Goal: Transaction & Acquisition: Purchase product/service

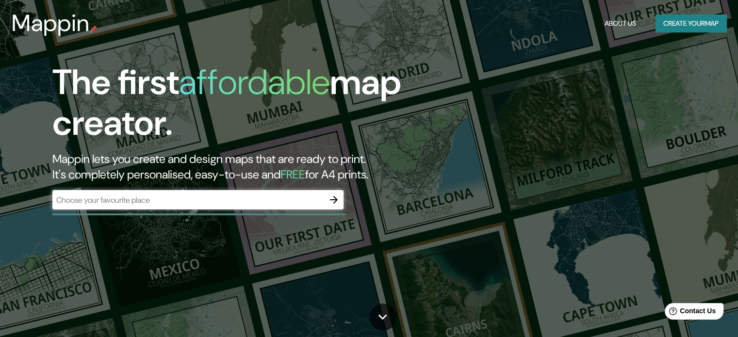
click at [246, 189] on div "The first affordable map creator. Mappin lets you create and design maps that a…" at bounding box center [237, 140] width 443 height 157
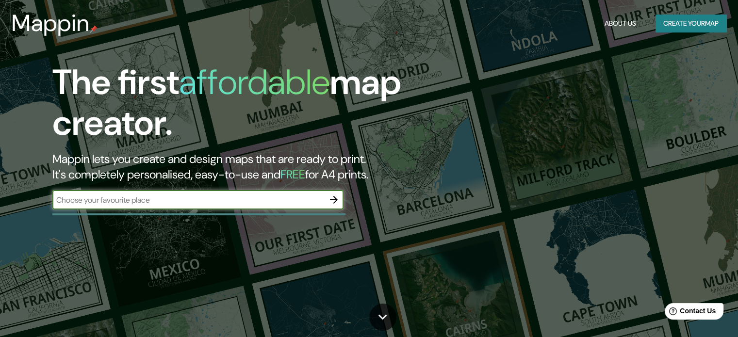
click at [237, 200] on input "text" at bounding box center [188, 200] width 272 height 11
type input "[GEOGRAPHIC_DATA][PERSON_NAME]"
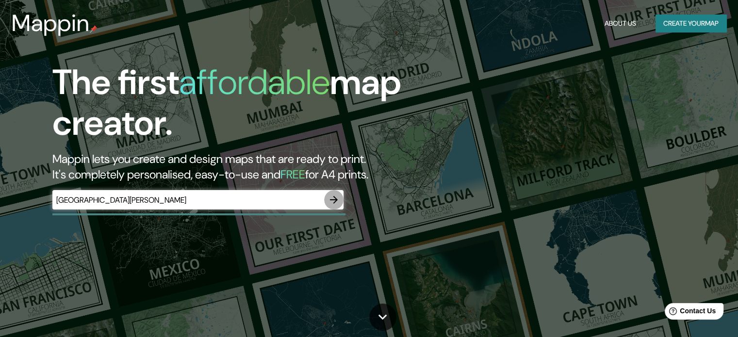
click at [333, 201] on icon "button" at bounding box center [334, 200] width 12 height 12
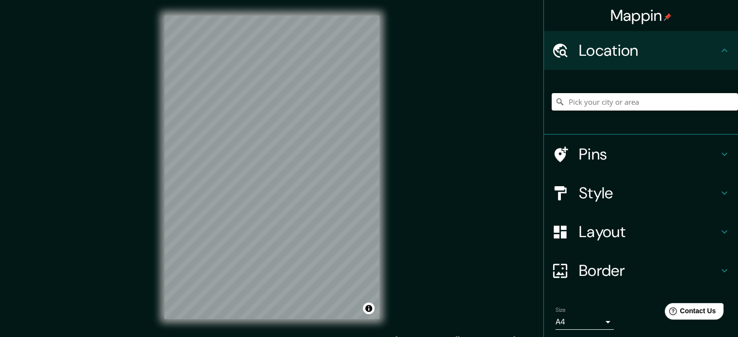
click at [581, 106] on input "Pick your city or area" at bounding box center [645, 101] width 186 height 17
click at [707, 100] on input "[GEOGRAPHIC_DATA][PERSON_NAME], [GEOGRAPHIC_DATA], [GEOGRAPHIC_DATA], [GEOGRAPH…" at bounding box center [645, 101] width 186 height 17
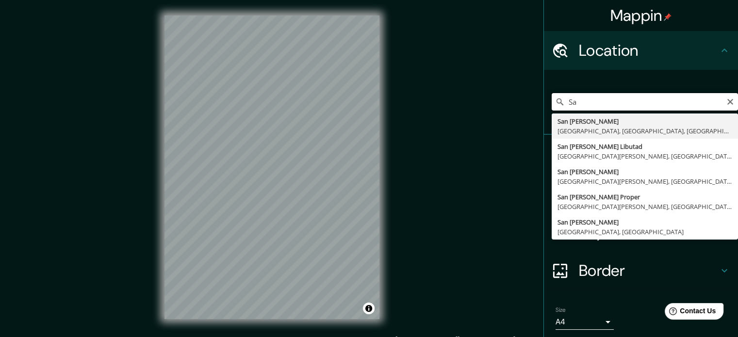
type input "S"
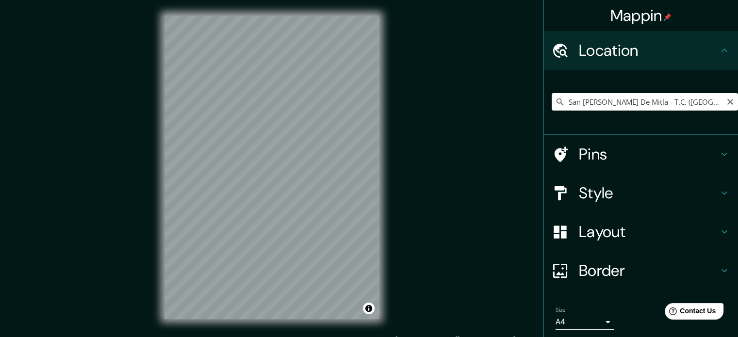
click at [665, 99] on input "San [PERSON_NAME] De Mitla - T.C. ([GEOGRAPHIC_DATA] - [GEOGRAPHIC_DATA]), 6890…" at bounding box center [645, 101] width 186 height 17
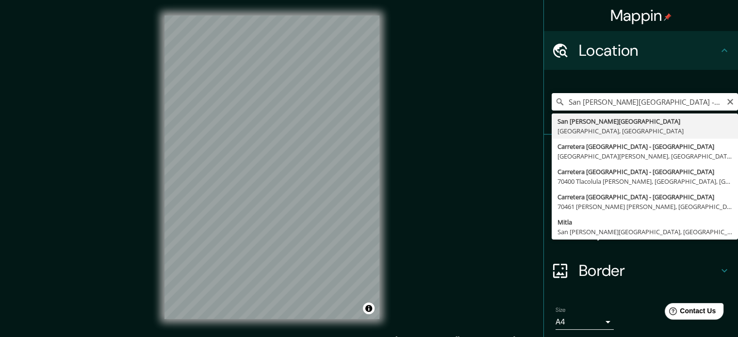
type input "San [PERSON_NAME][GEOGRAPHIC_DATA], [GEOGRAPHIC_DATA], [GEOGRAPHIC_DATA]"
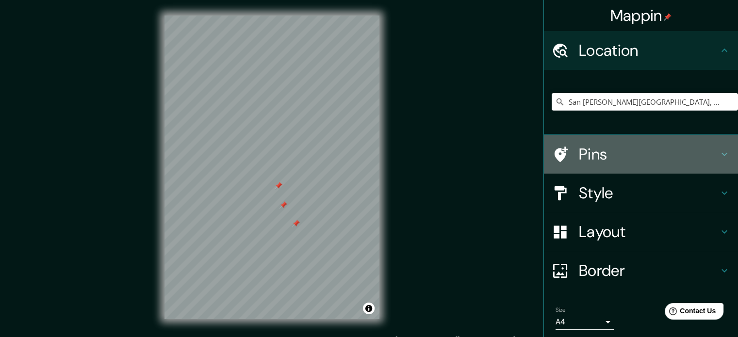
click at [626, 155] on h4 "Pins" at bounding box center [649, 154] width 140 height 19
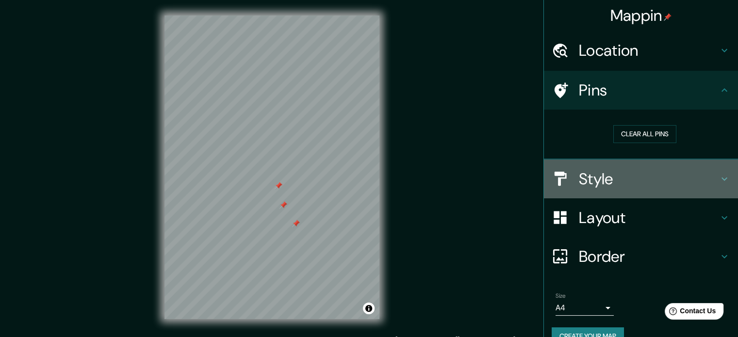
click at [602, 195] on div "Style" at bounding box center [641, 179] width 194 height 39
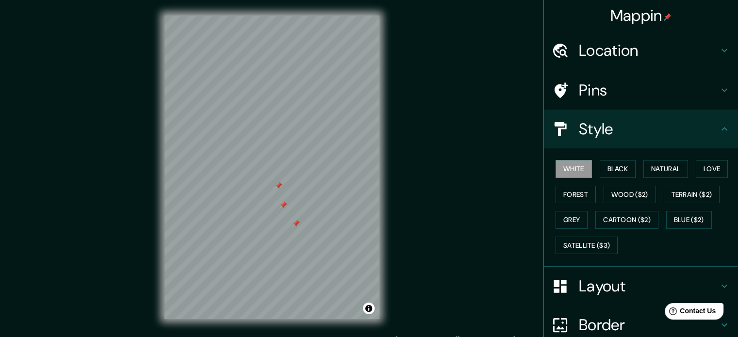
click at [603, 178] on div "White Black Natural Love Forest Wood ($2) Terrain ($2) Grey Cartoon ($2) Blue (…" at bounding box center [645, 207] width 186 height 102
click at [604, 175] on button "Black" at bounding box center [618, 169] width 36 height 18
drag, startPoint x: 604, startPoint y: 175, endPoint x: 613, endPoint y: 198, distance: 24.6
click at [613, 198] on div "White Black Natural Love Forest Wood ($2) Terrain ($2) Grey Cartoon ($2) Blue (…" at bounding box center [645, 207] width 186 height 102
click at [613, 198] on button "Wood ($2)" at bounding box center [630, 195] width 52 height 18
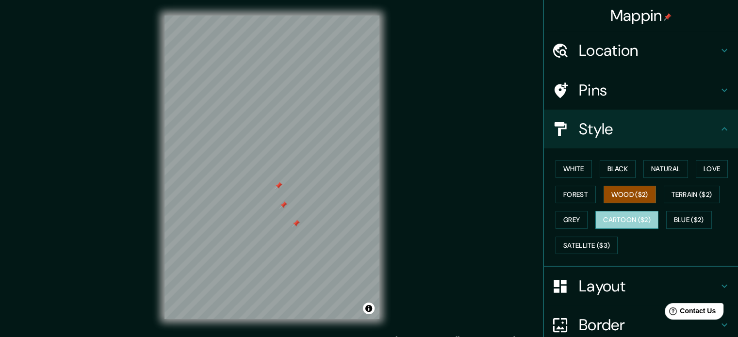
click at [639, 225] on button "Cartoon ($2)" at bounding box center [627, 220] width 63 height 18
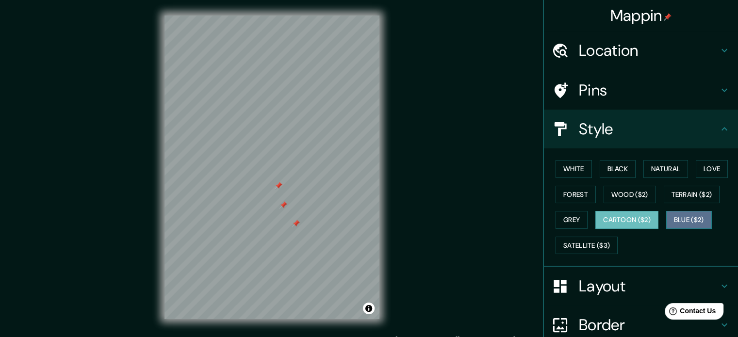
click at [688, 217] on button "Blue ($2)" at bounding box center [689, 220] width 46 height 18
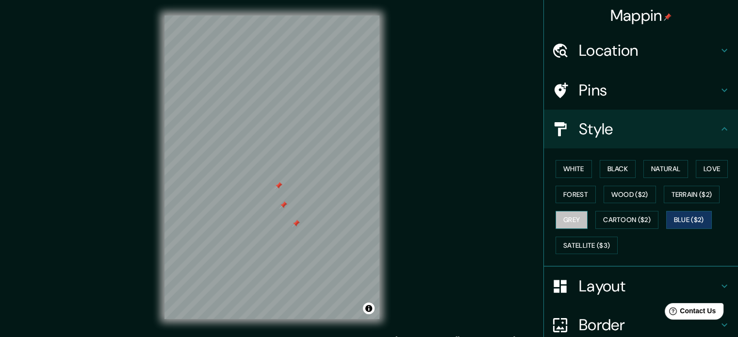
click at [569, 219] on button "Grey" at bounding box center [572, 220] width 32 height 18
